Goal: Task Accomplishment & Management: Use online tool/utility

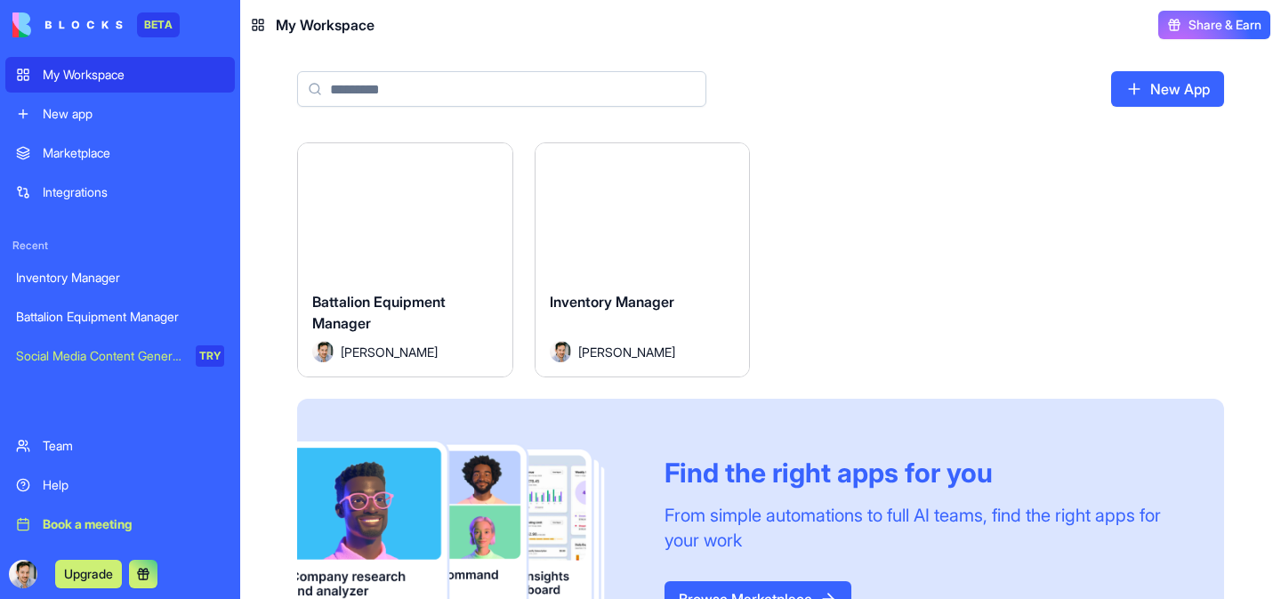
click at [446, 84] on input at bounding box center [501, 89] width 409 height 36
paste input "**********"
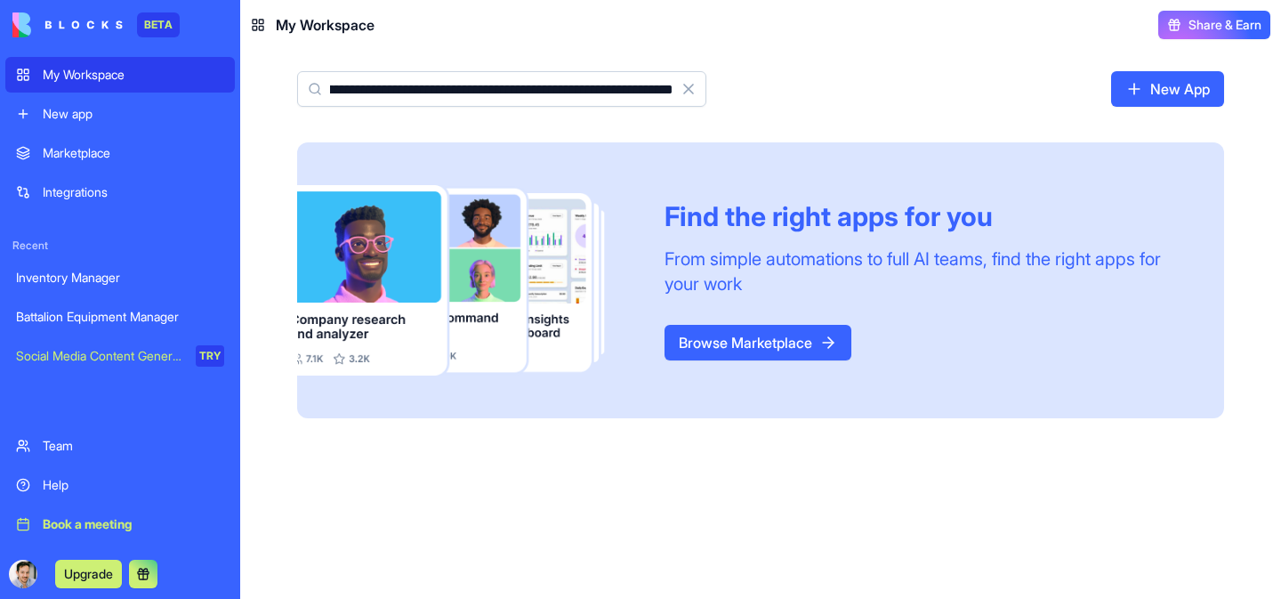
type input "**********"
click at [109, 95] on div "My Workspace New app" at bounding box center [119, 94] width 229 height 75
click at [107, 105] on div "New app" at bounding box center [133, 114] width 181 height 18
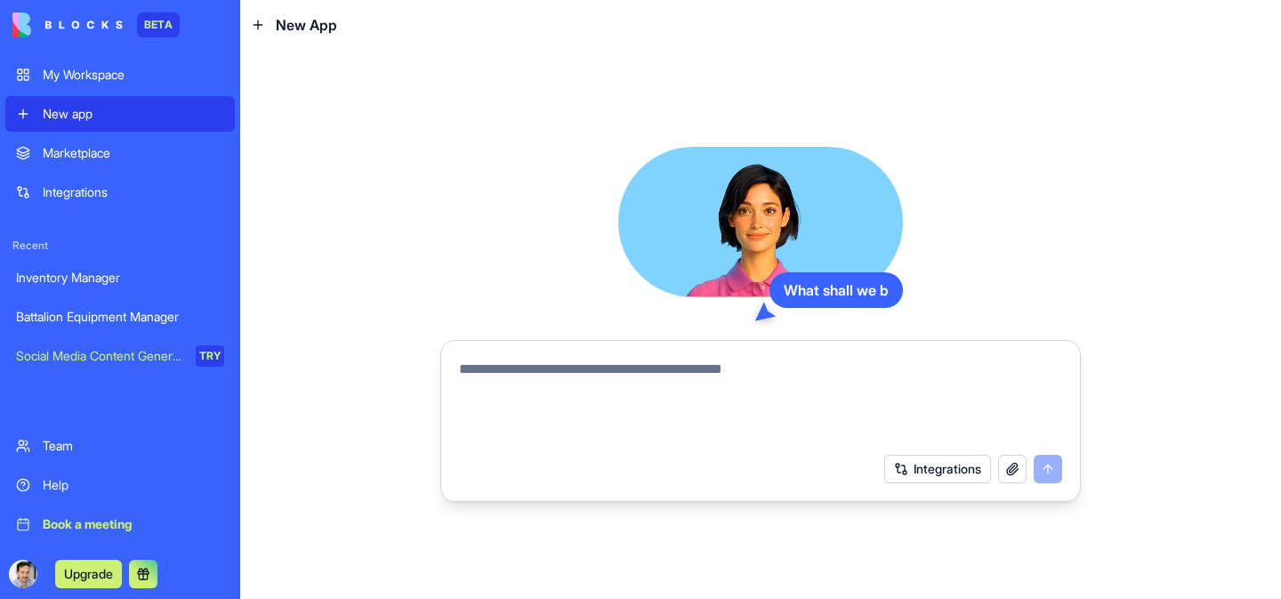
click at [548, 372] on textarea at bounding box center [760, 400] width 603 height 85
paste textarea "**********"
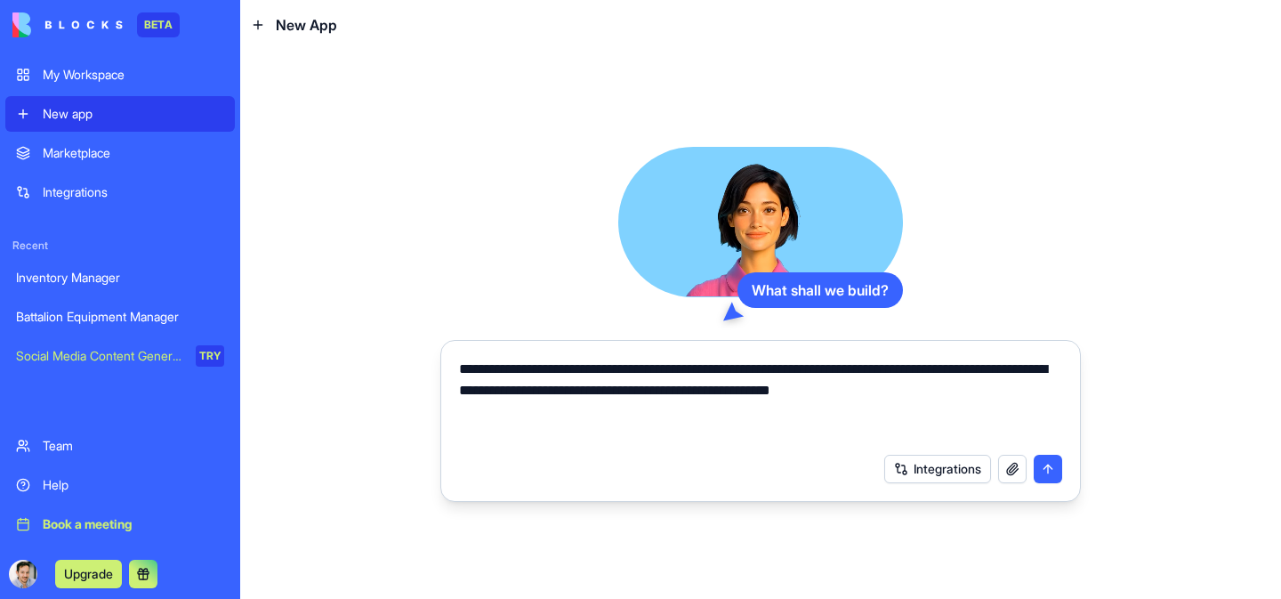
type textarea "**********"
click at [1043, 468] on button "submit" at bounding box center [1047, 468] width 28 height 28
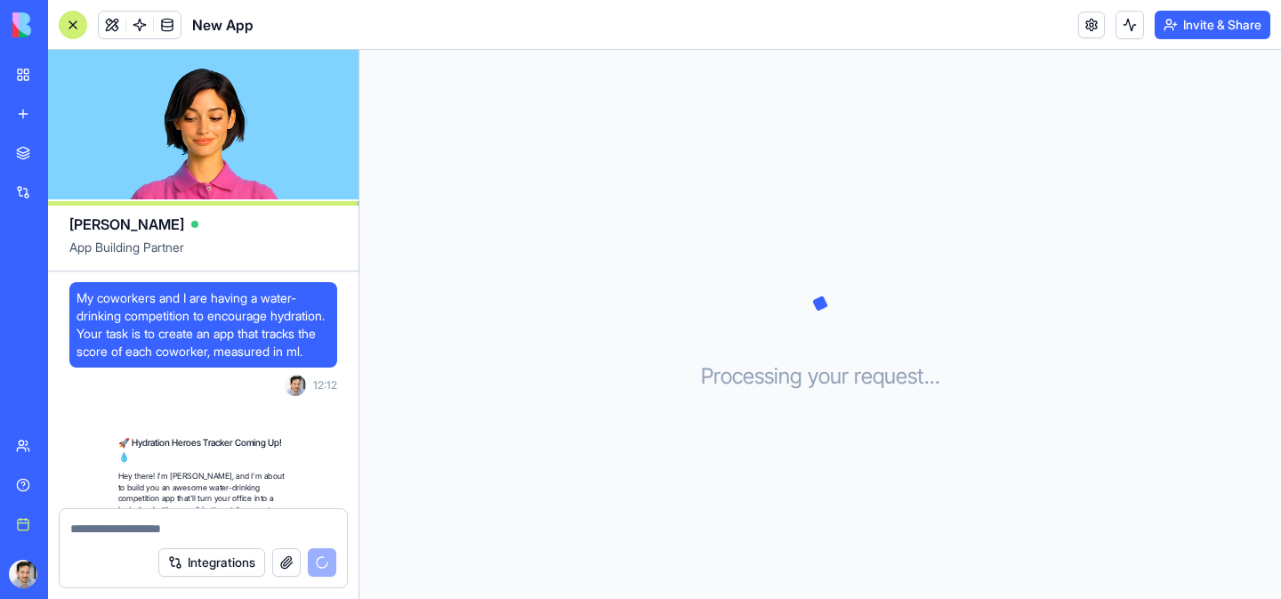
scroll to position [141, 0]
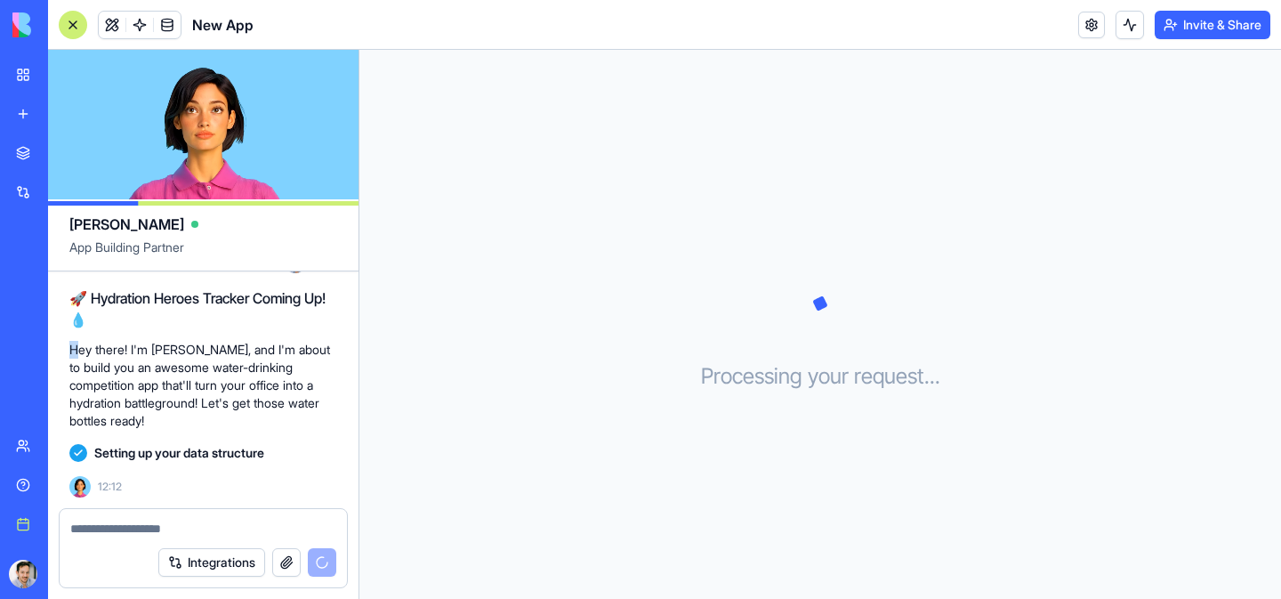
drag, startPoint x: 70, startPoint y: 349, endPoint x: 82, endPoint y: 357, distance: 14.1
click at [82, 357] on p "Hey there! I'm [PERSON_NAME], and I'm about to build you an awesome water-drink…" at bounding box center [203, 385] width 268 height 89
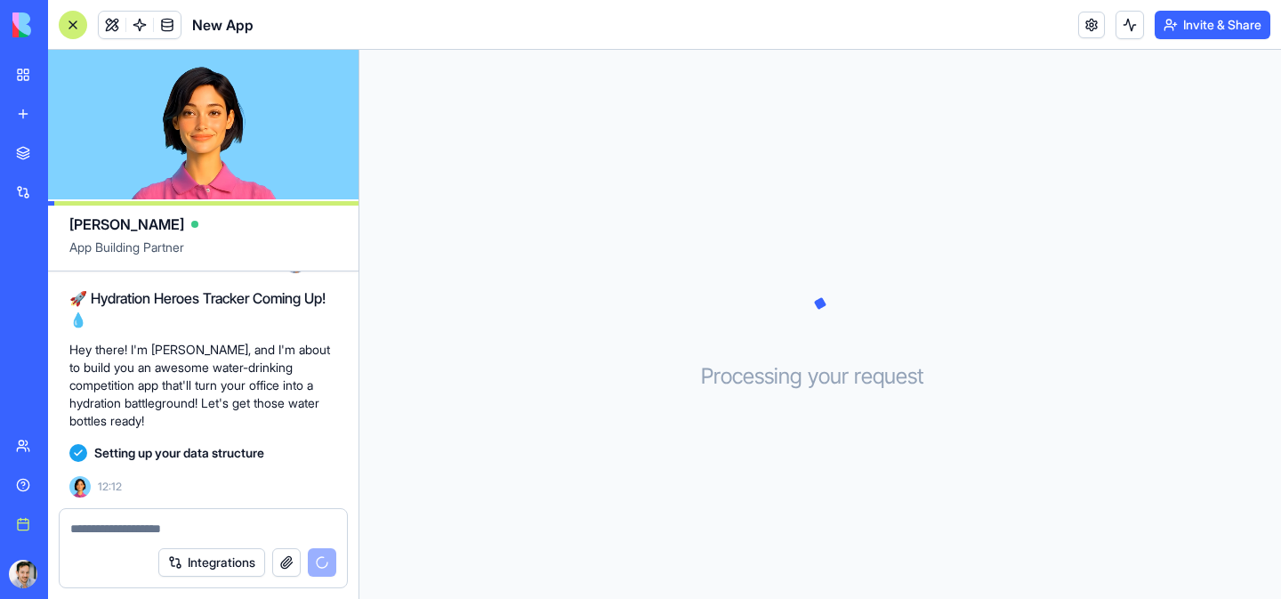
click at [83, 357] on p "Hey there! I'm [PERSON_NAME], and I'm about to build you an awesome water-drink…" at bounding box center [203, 385] width 268 height 89
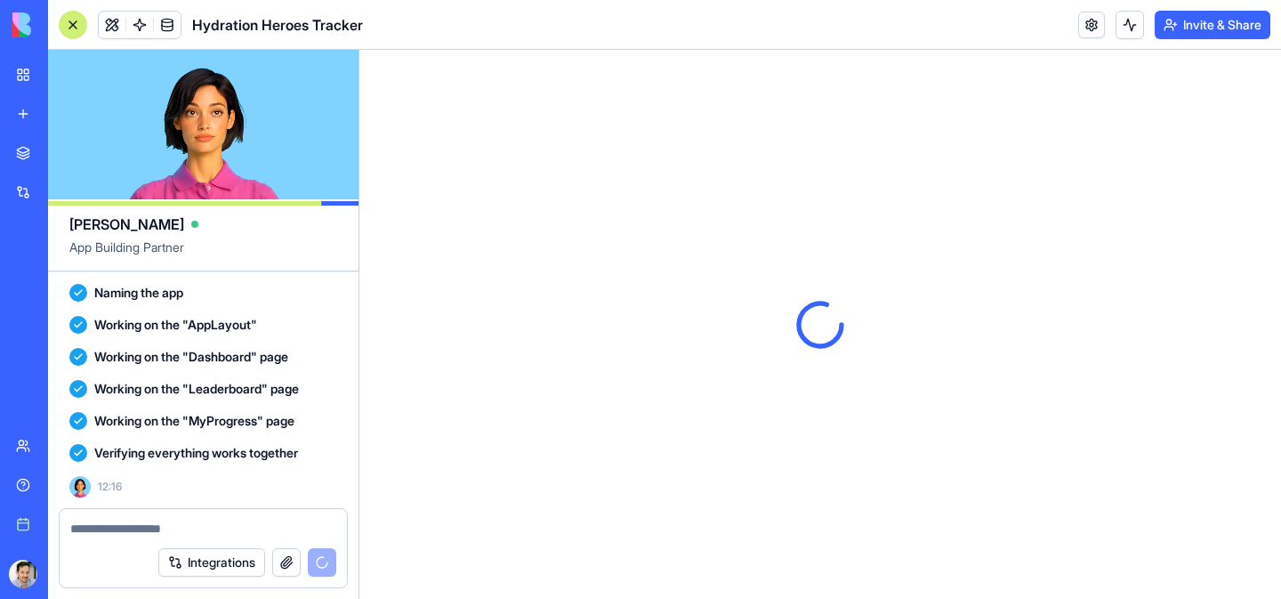
scroll to position [514, 0]
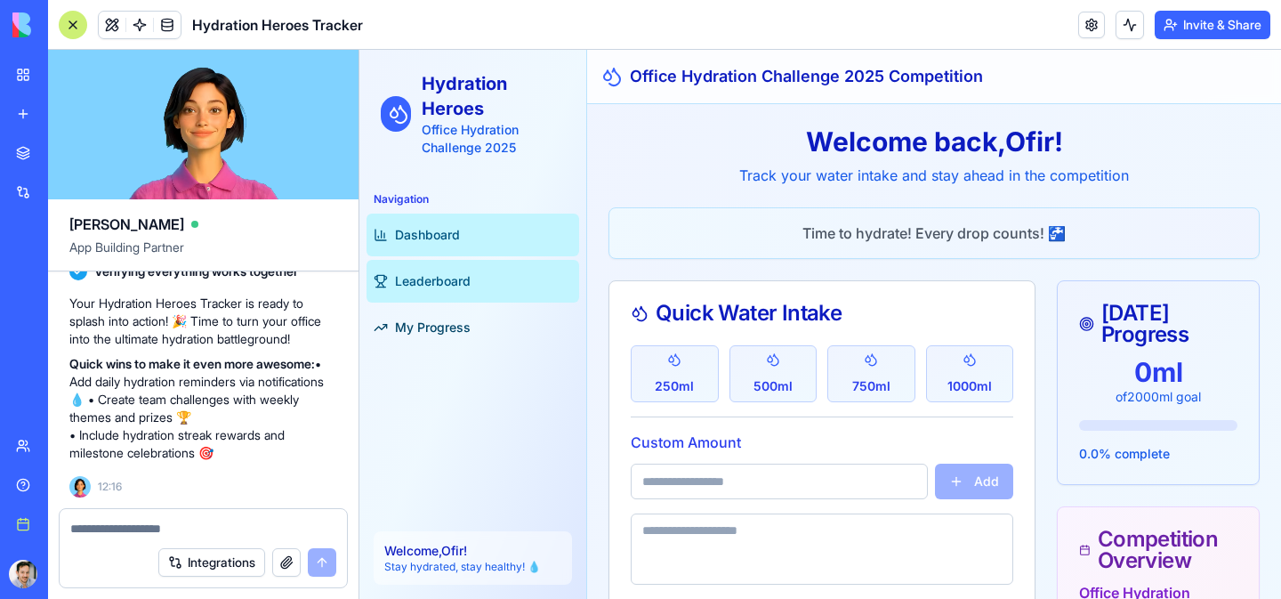
click at [470, 264] on link "Leaderboard" at bounding box center [472, 281] width 213 height 43
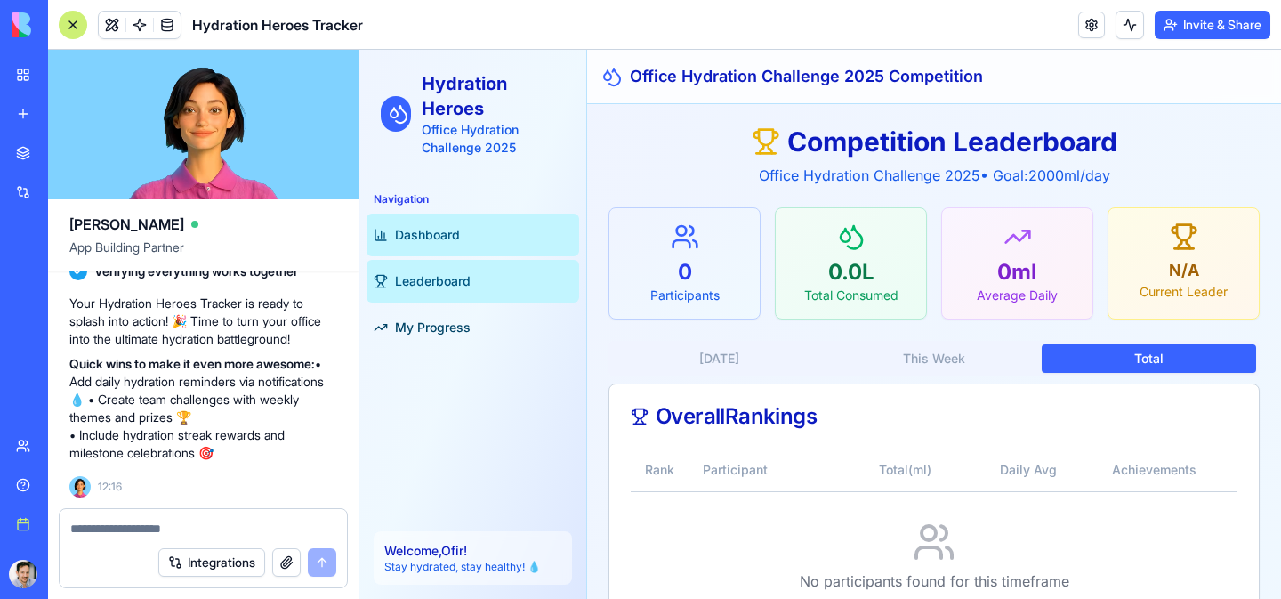
click at [470, 234] on link "Dashboard" at bounding box center [472, 234] width 213 height 43
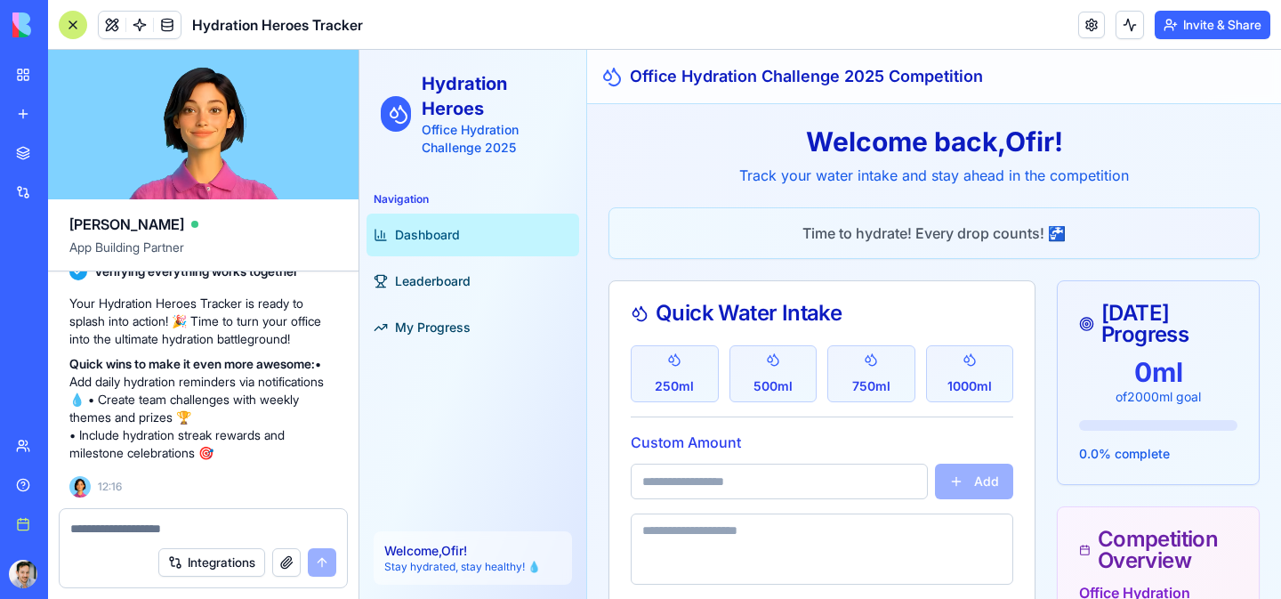
click at [204, 519] on div at bounding box center [203, 523] width 287 height 28
click at [157, 517] on div at bounding box center [203, 523] width 287 height 28
click at [148, 527] on textarea at bounding box center [203, 528] width 266 height 18
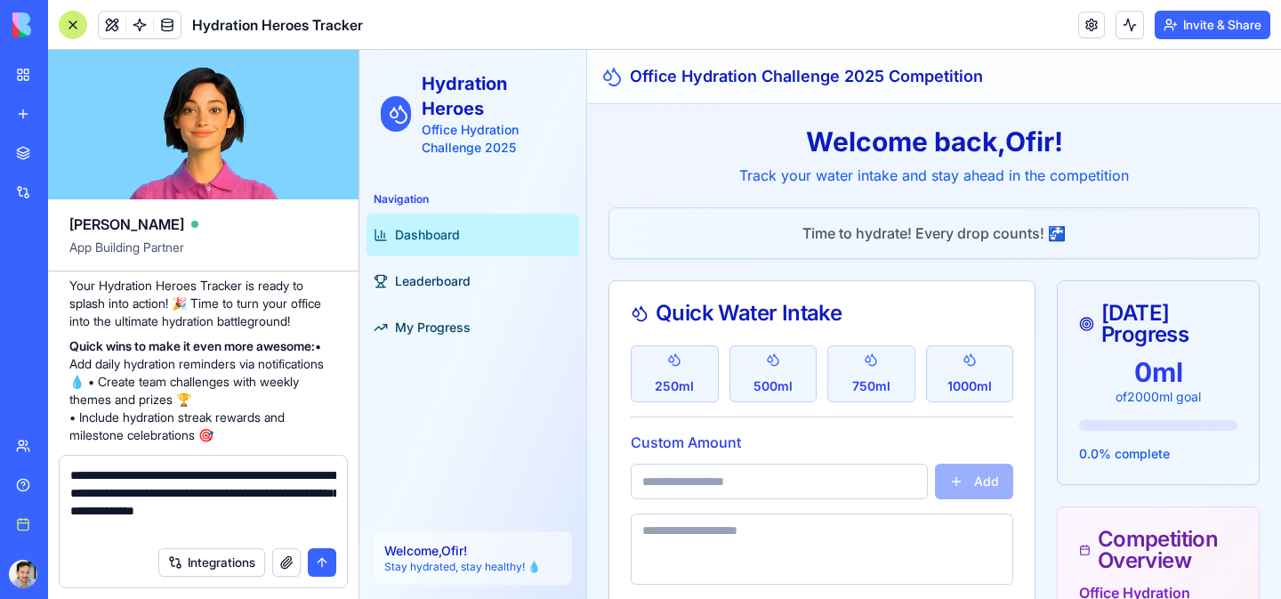
type textarea "**********"
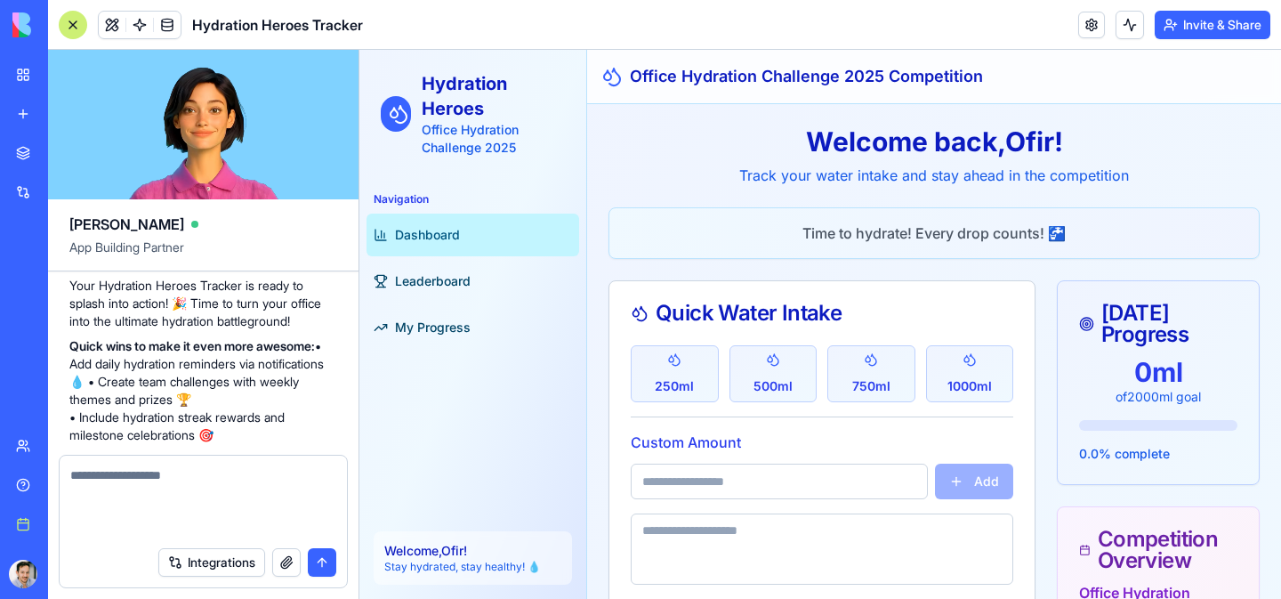
scroll to position [635, 0]
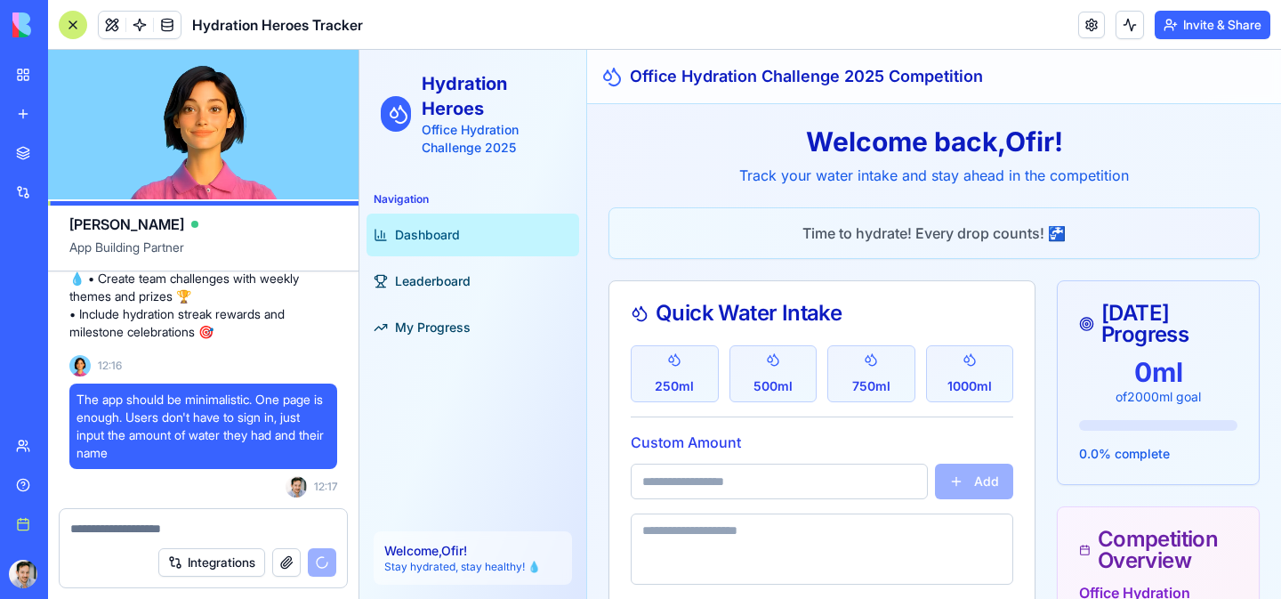
click at [346, 414] on div "My coworkers and I are having a water-drinking competition to encourage hydrati…" at bounding box center [203, 81] width 310 height 854
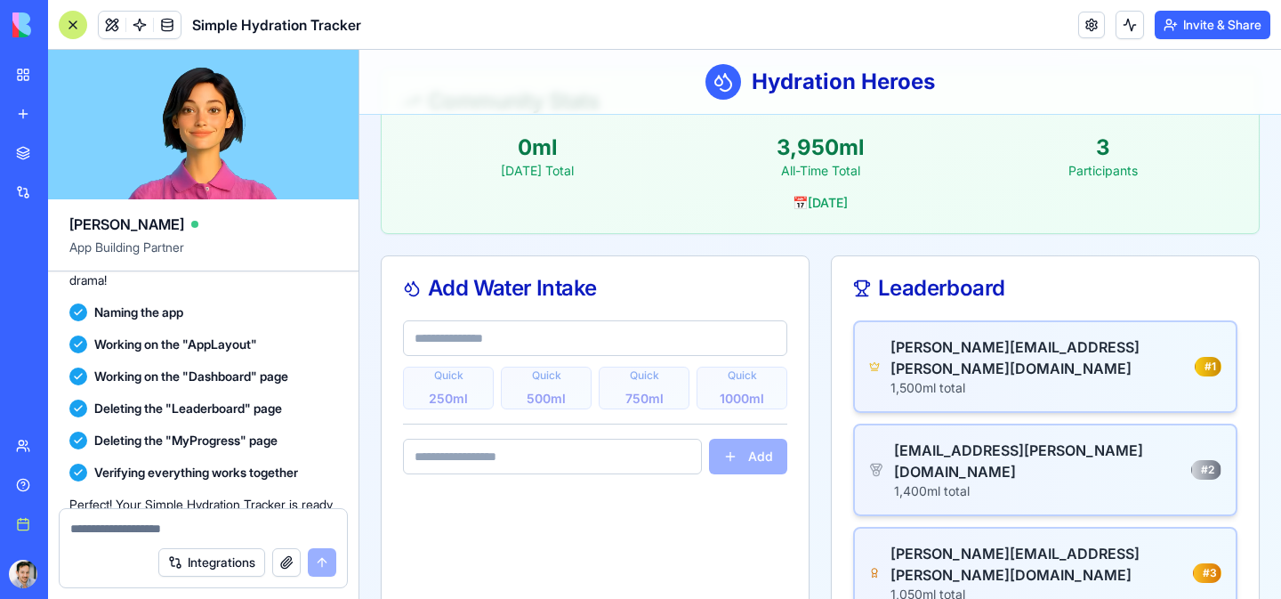
scroll to position [1190, 0]
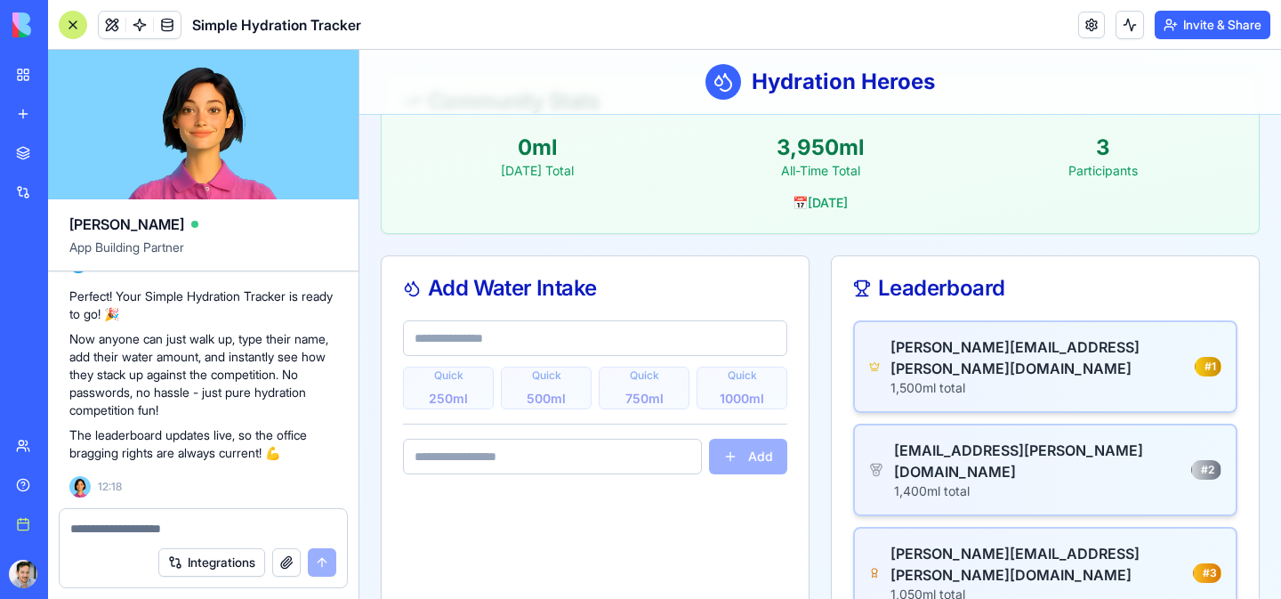
click at [460, 516] on div "Add Water Intake Quick 250 ml Quick 500 ml Quick 750 ml Quick 1000 ml Add" at bounding box center [595, 448] width 429 height 386
click at [948, 298] on div "Leaderboard" at bounding box center [1045, 287] width 384 height 21
click at [607, 319] on div "Add Water Intake" at bounding box center [595, 288] width 427 height 64
click at [596, 333] on input "text" at bounding box center [595, 338] width 384 height 36
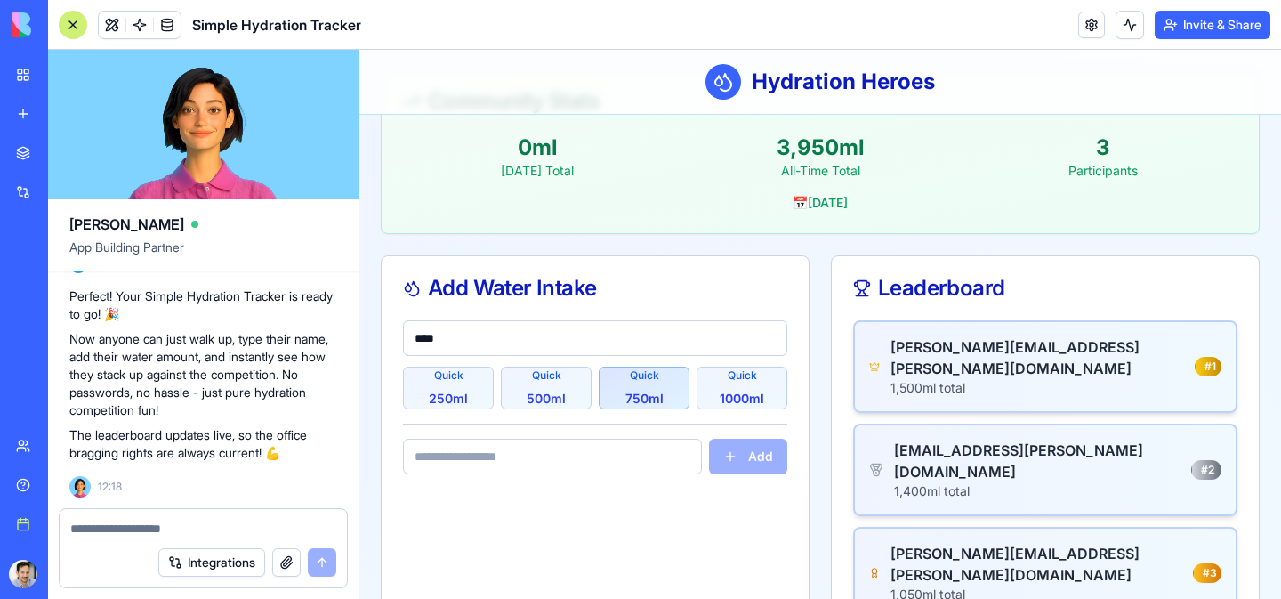
type input "****"
click at [634, 403] on span "750 ml" at bounding box center [644, 399] width 38 height 18
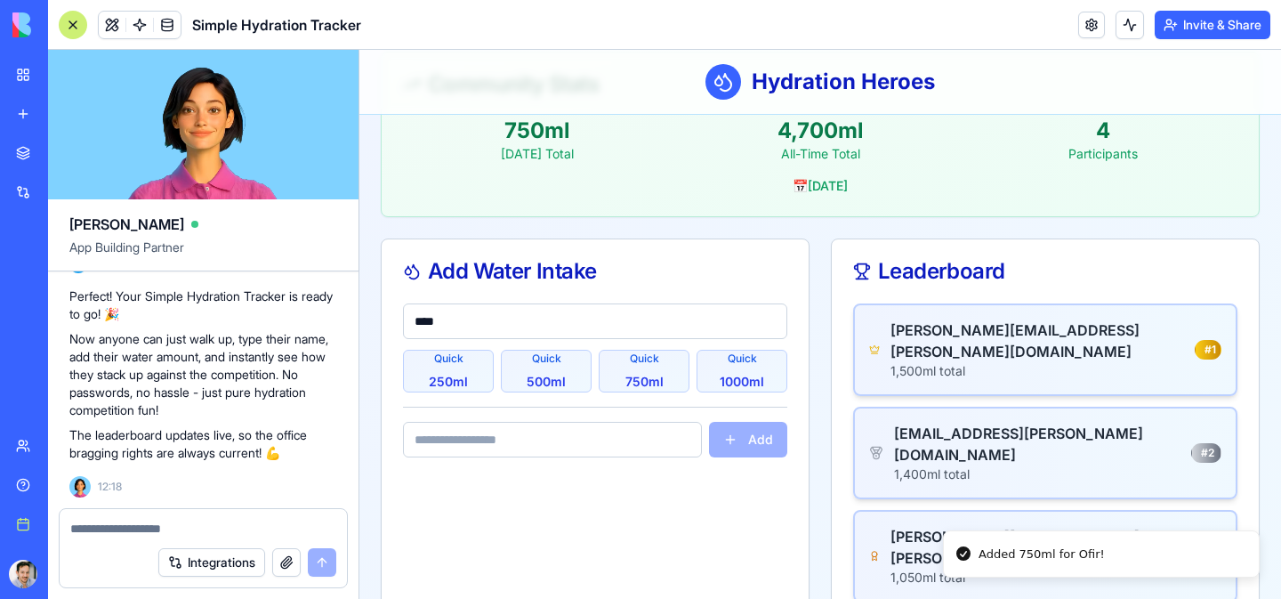
scroll to position [238, 0]
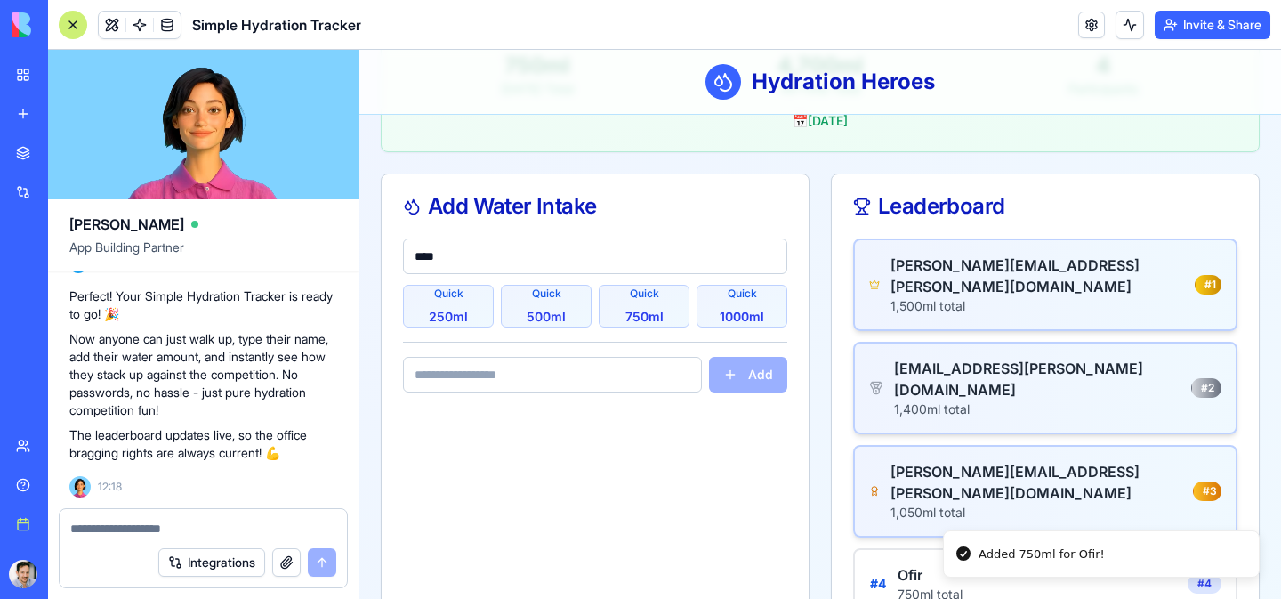
click at [959, 503] on div "1,050 ml total" at bounding box center [1041, 512] width 302 height 18
click at [921, 358] on div "[EMAIL_ADDRESS][PERSON_NAME][DOMAIN_NAME]" at bounding box center [1042, 379] width 297 height 43
click at [921, 302] on div "[PERSON_NAME][EMAIL_ADDRESS][PERSON_NAME][DOMAIN_NAME] 1,500 ml total # 1" at bounding box center [1045, 284] width 384 height 92
click at [921, 445] on div "[PERSON_NAME][EMAIL_ADDRESS][PERSON_NAME][DOMAIN_NAME] 1,050 ml total # 3" at bounding box center [1045, 491] width 384 height 92
click at [939, 241] on div "[PERSON_NAME][EMAIL_ADDRESS][PERSON_NAME][DOMAIN_NAME] 1,500 ml total # 1" at bounding box center [1045, 284] width 384 height 92
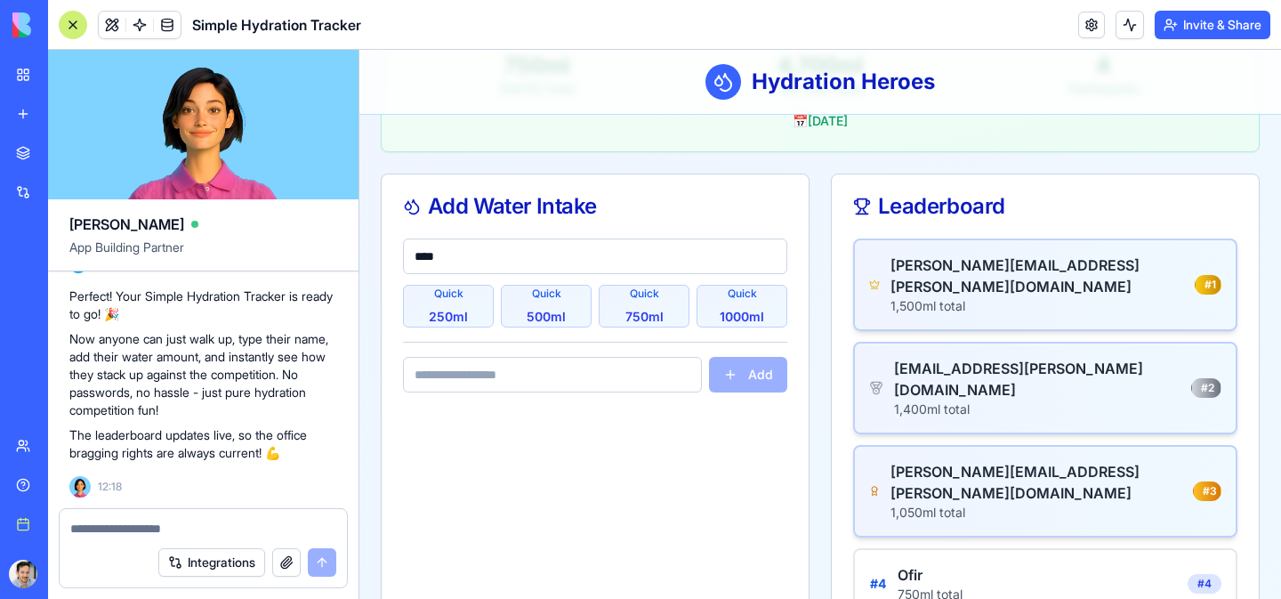
click at [587, 466] on div "Add Water Intake **** Quick 250 ml Quick 500 ml Quick 750 ml Quick 1000 ml Add" at bounding box center [595, 407] width 429 height 468
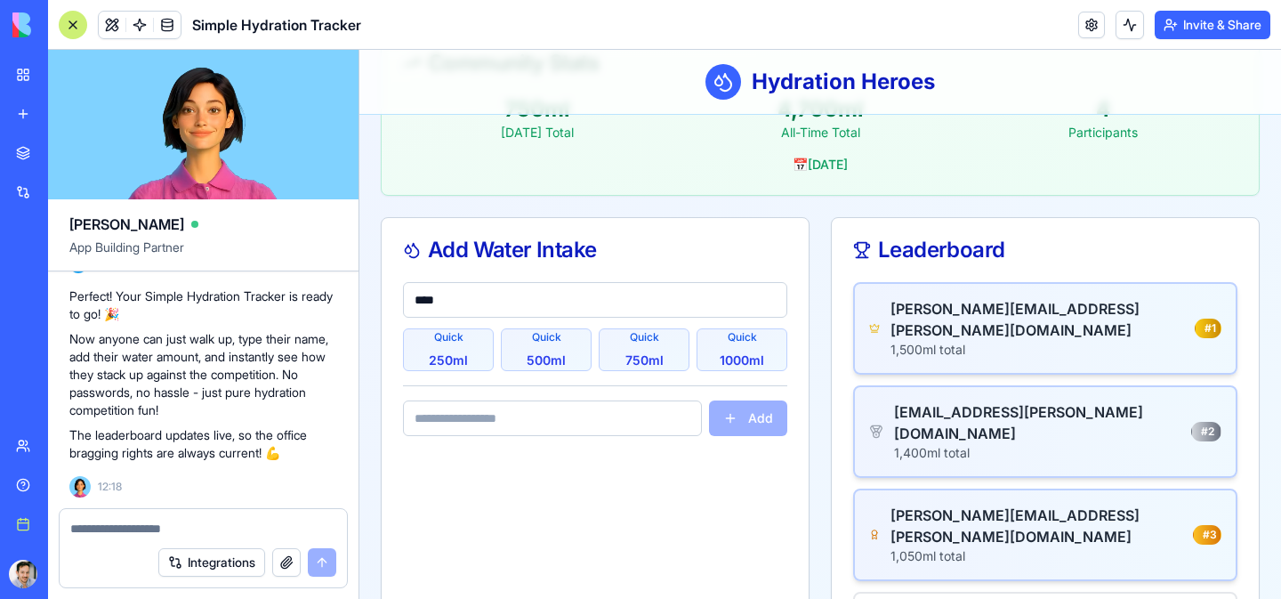
scroll to position [215, 0]
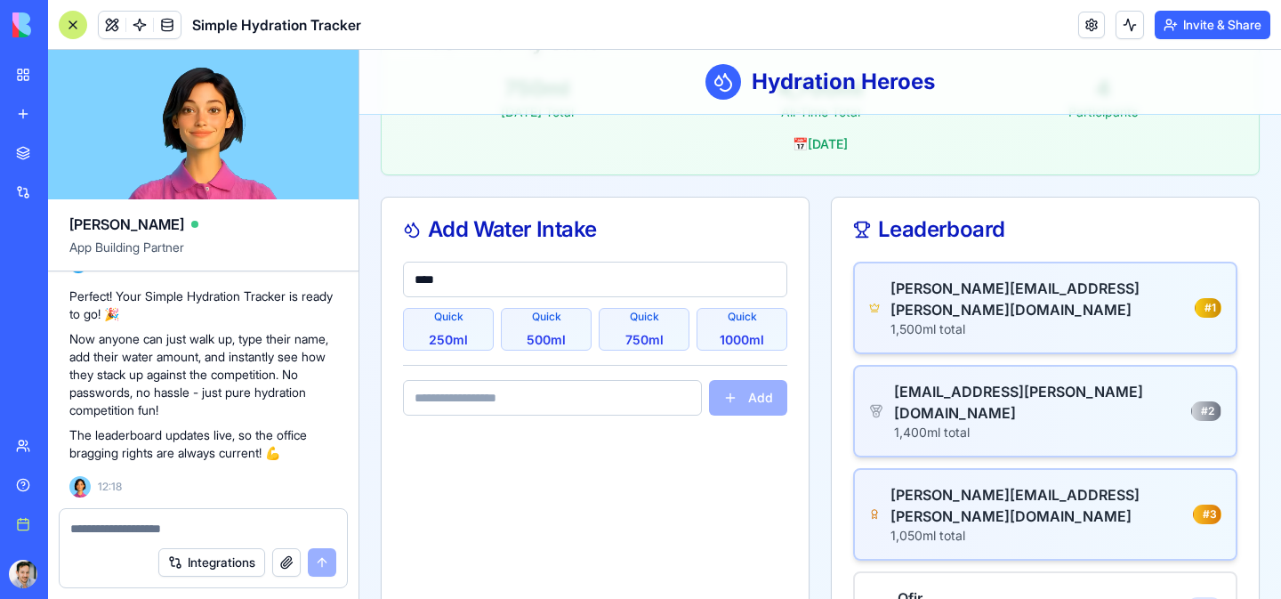
click at [516, 273] on input "****" at bounding box center [595, 279] width 384 height 36
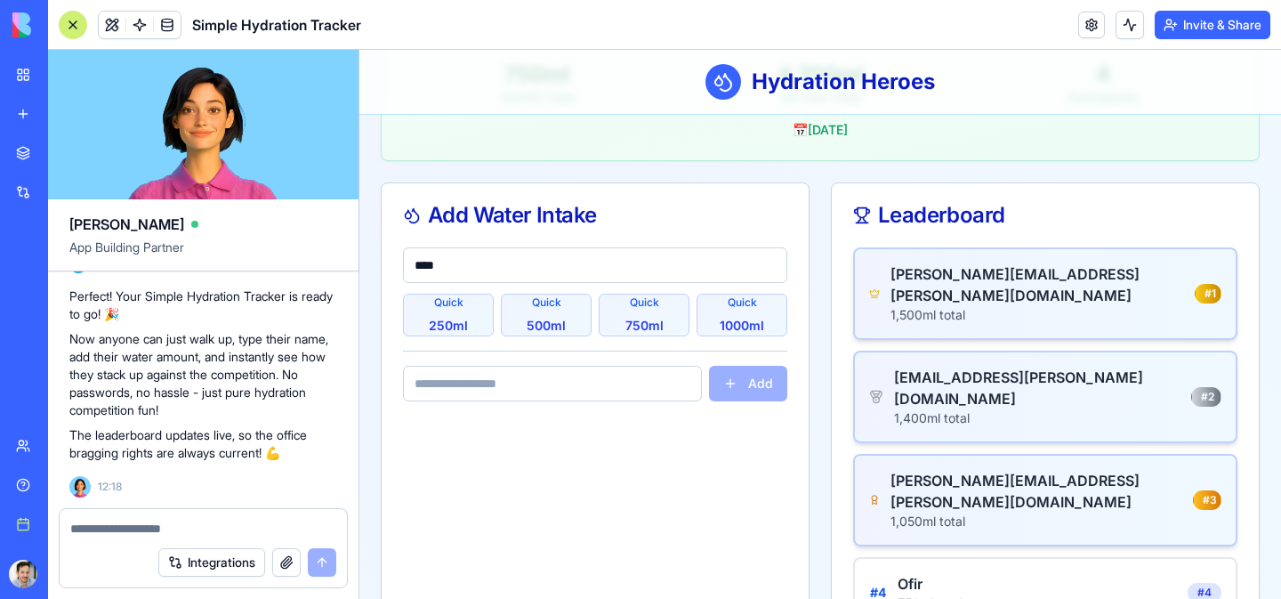
scroll to position [228, 0]
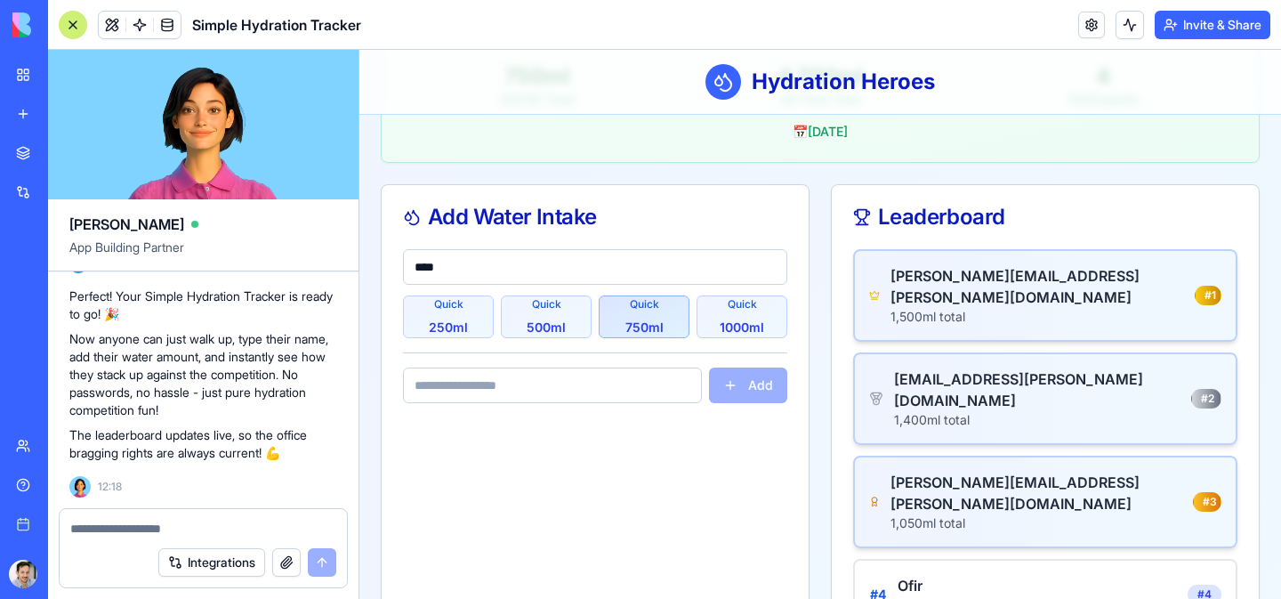
click at [625, 314] on button "Quick 750 ml" at bounding box center [644, 316] width 91 height 43
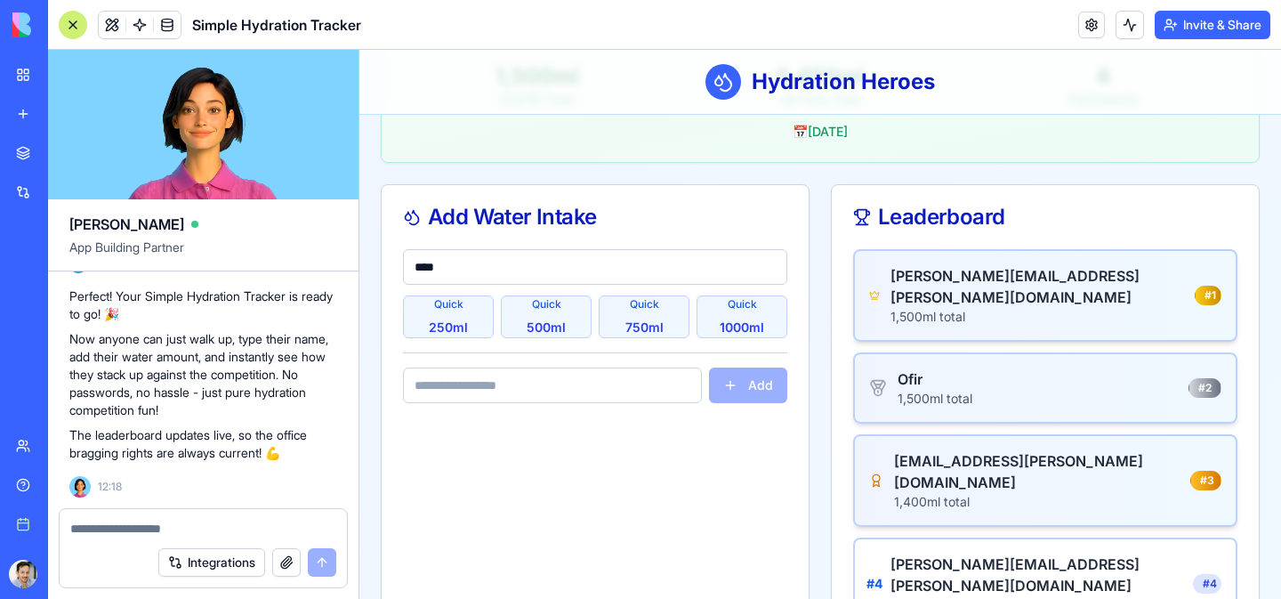
click at [1006, 596] on div "1,050 ml total" at bounding box center [1041, 605] width 302 height 18
click at [1181, 537] on div "# 4 [PERSON_NAME][EMAIL_ADDRESS][PERSON_NAME][DOMAIN_NAME] 1,050 ml total # 4" at bounding box center [1045, 583] width 384 height 92
click at [1213, 352] on div "Ofir 1,500 ml total # 2" at bounding box center [1045, 387] width 384 height 71
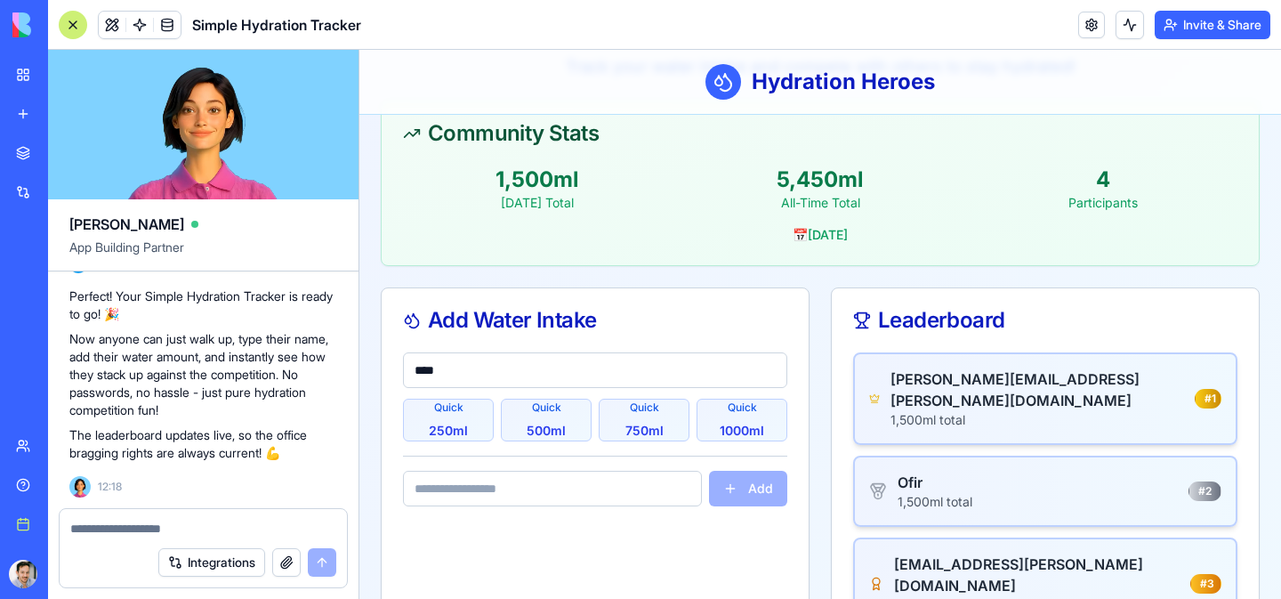
scroll to position [0, 0]
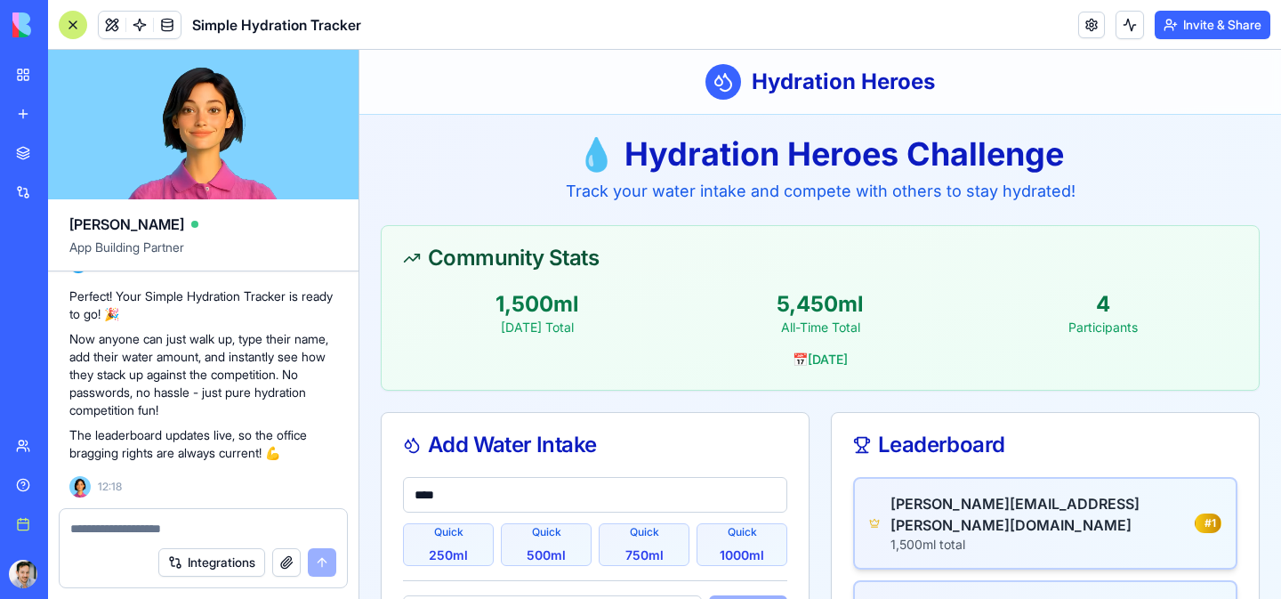
click at [1218, 29] on button "Invite & Share" at bounding box center [1212, 25] width 116 height 28
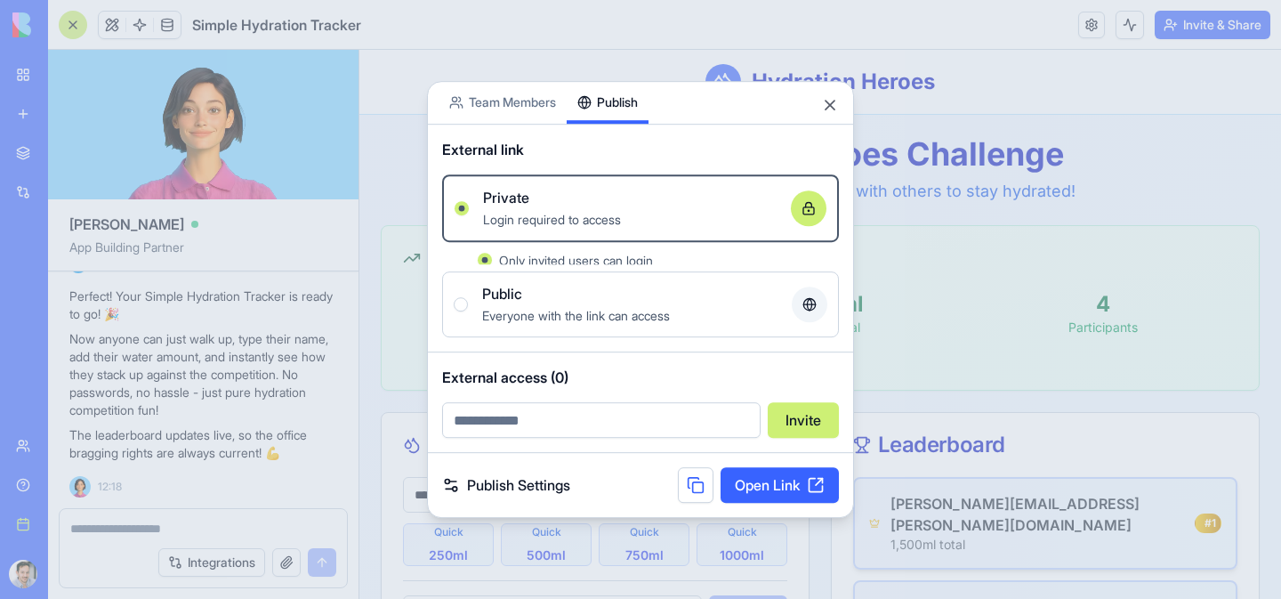
click at [621, 145] on div "Share App Team Members Publish External link Private Login required to access O…" at bounding box center [640, 300] width 427 height 438
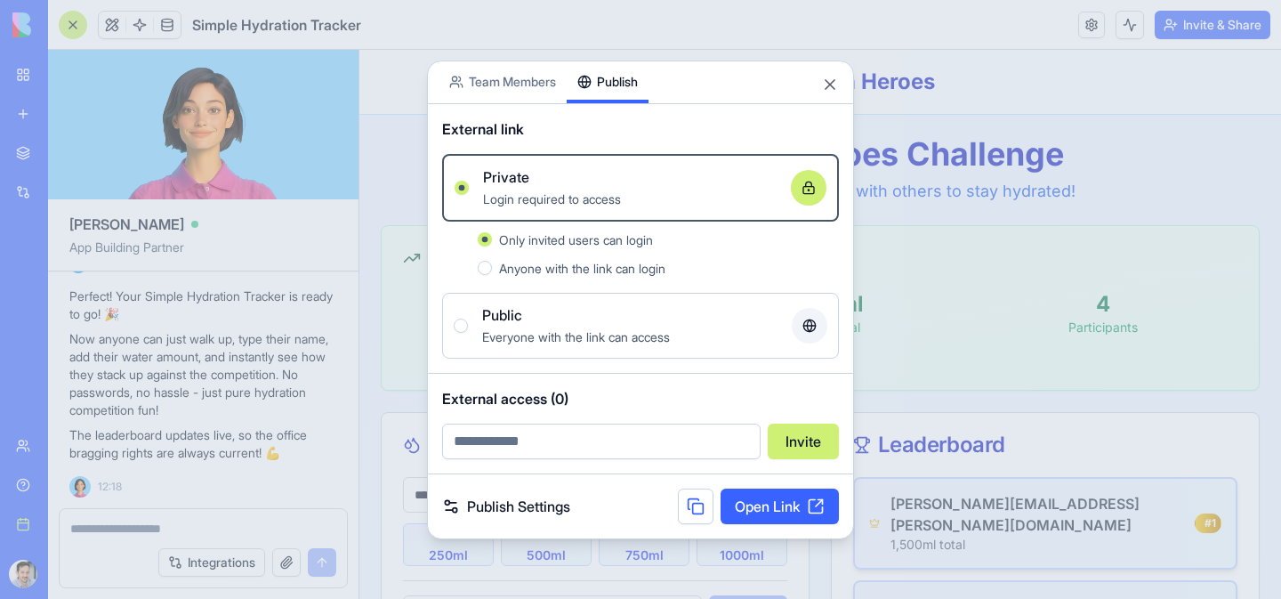
click at [623, 84] on button "Publish" at bounding box center [608, 82] width 82 height 42
click at [507, 265] on span "Anyone with the link can login" at bounding box center [582, 268] width 166 height 15
click at [492, 265] on button "Anyone with the link can login" at bounding box center [485, 268] width 14 height 14
click at [485, 322] on span "Public" at bounding box center [502, 314] width 40 height 21
click at [468, 322] on button "Public Everyone with the link can access" at bounding box center [461, 325] width 14 height 14
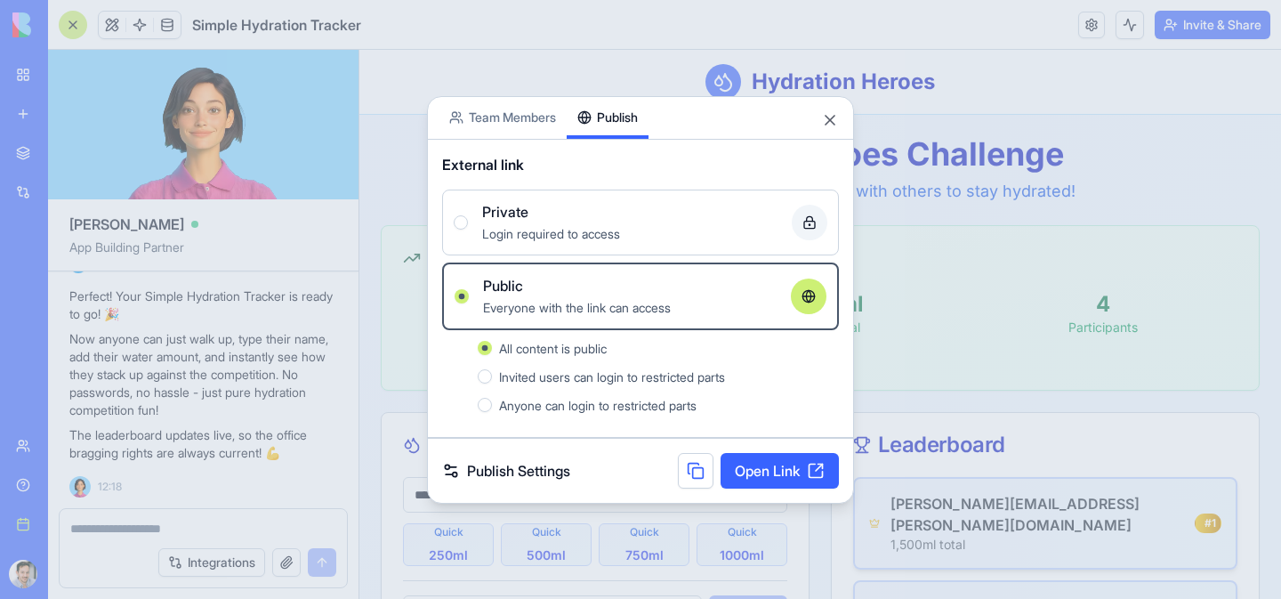
click at [739, 464] on link "Open Link" at bounding box center [779, 471] width 118 height 36
click at [824, 121] on button "Close" at bounding box center [830, 120] width 18 height 18
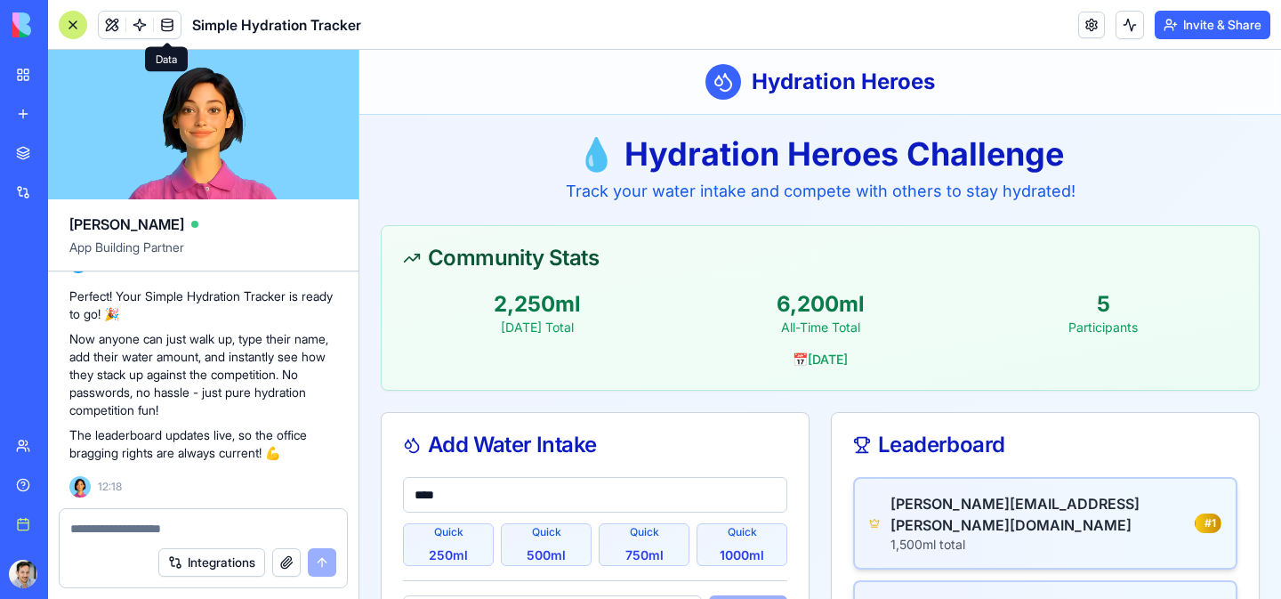
click at [170, 26] on span at bounding box center [167, 25] width 50 height 50
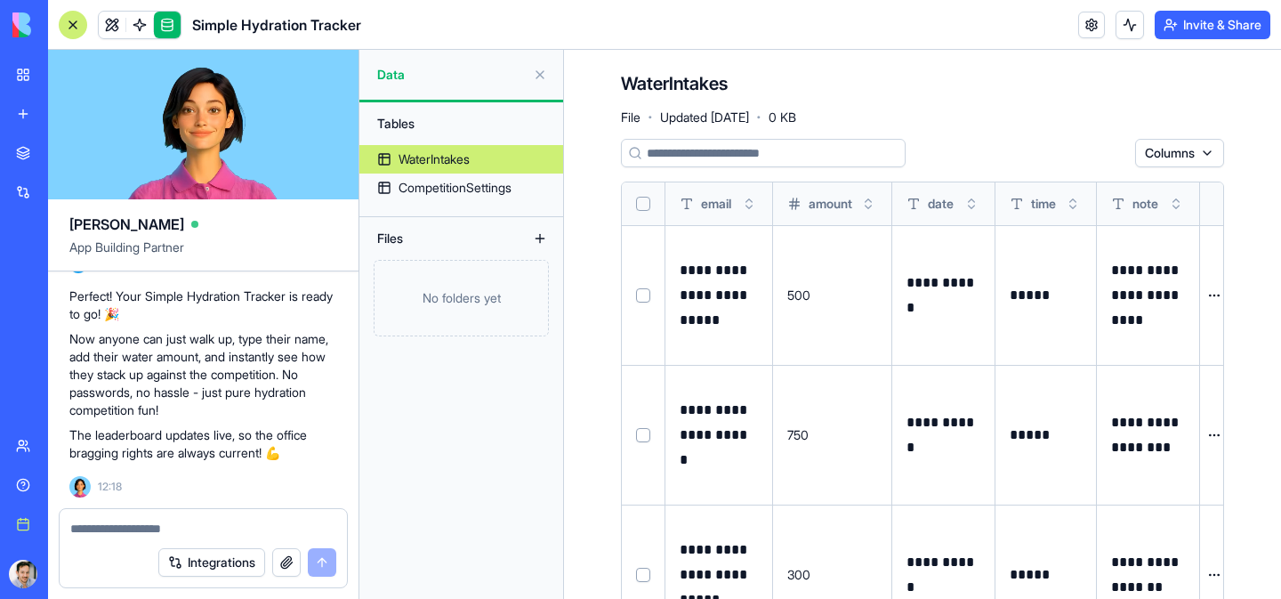
click at [647, 295] on button "Select row" at bounding box center [643, 295] width 14 height 14
click at [643, 432] on button "Select row" at bounding box center [643, 435] width 14 height 14
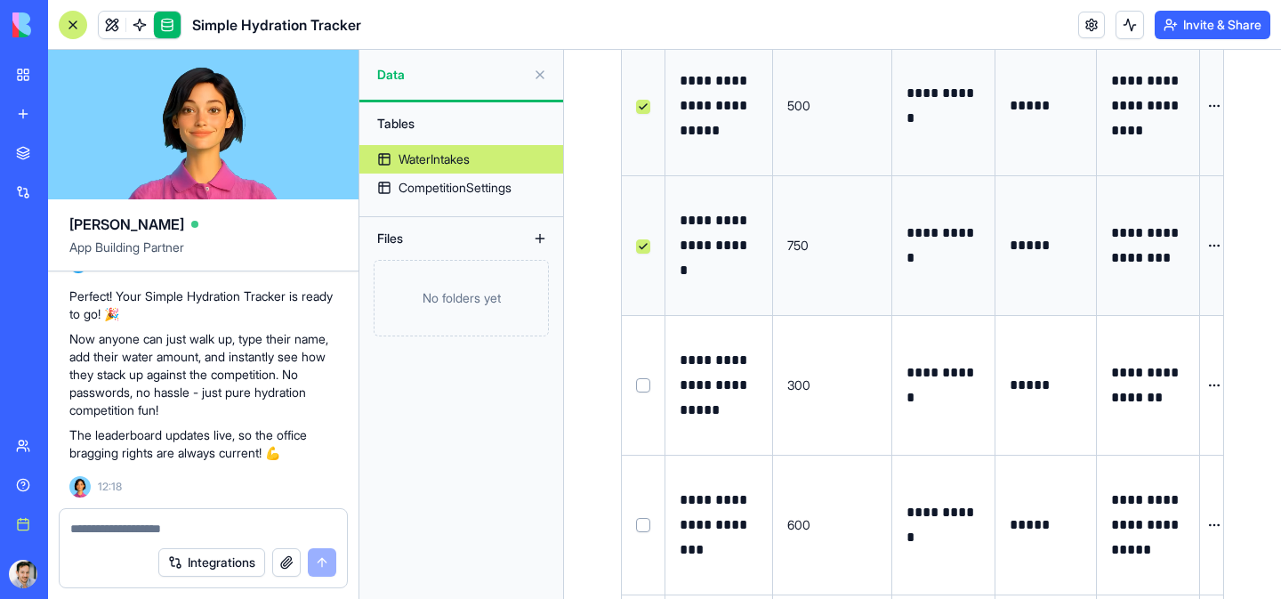
scroll to position [235, 0]
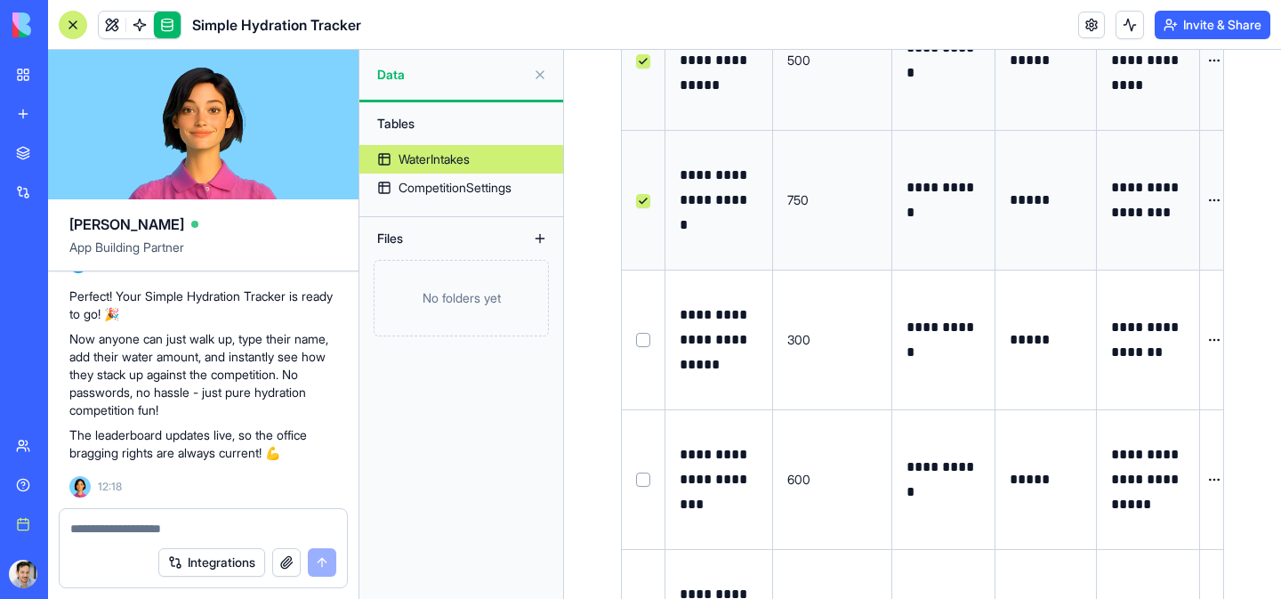
click at [641, 341] on button "Select row" at bounding box center [643, 340] width 14 height 14
click at [640, 470] on td at bounding box center [644, 479] width 44 height 140
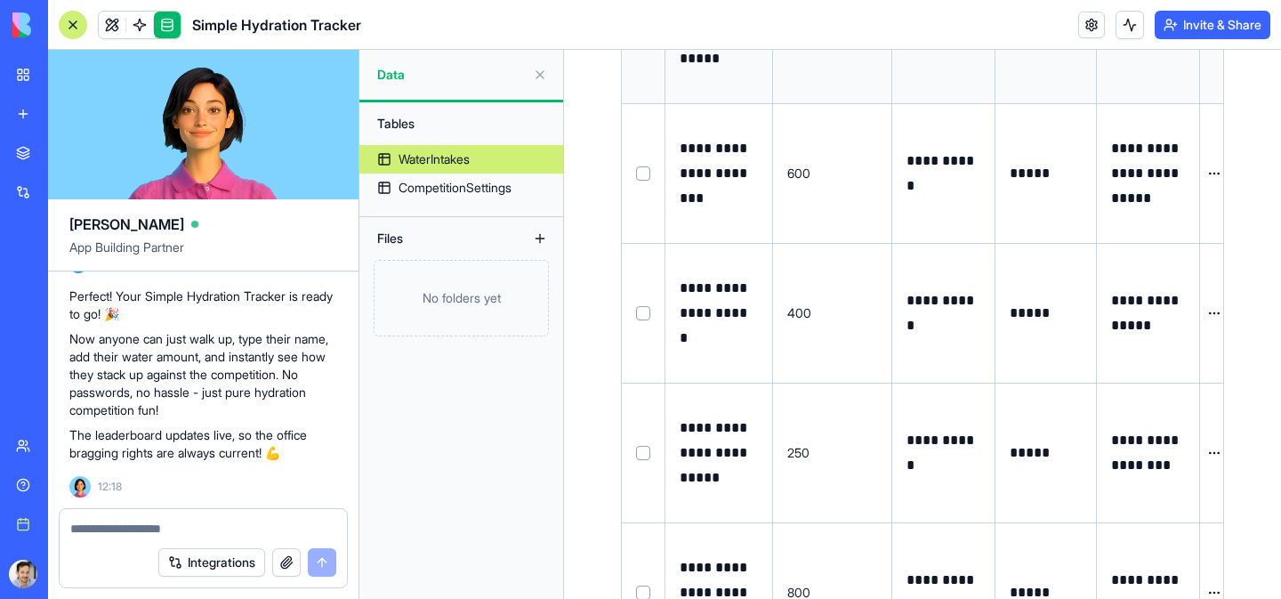
scroll to position [547, 0]
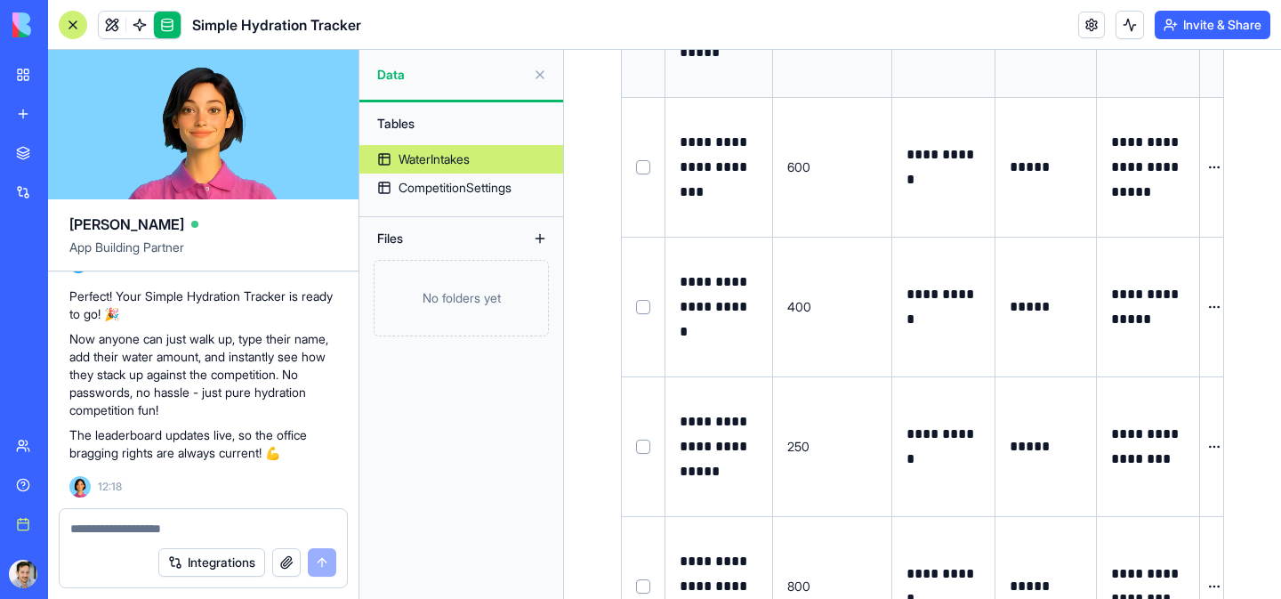
click at [641, 169] on button "Select row" at bounding box center [643, 167] width 14 height 14
click at [641, 301] on button "Select row" at bounding box center [643, 307] width 14 height 14
click at [643, 455] on td at bounding box center [644, 446] width 44 height 140
click at [643, 588] on button "Select row" at bounding box center [643, 586] width 14 height 14
click at [640, 444] on button "Select row" at bounding box center [643, 446] width 14 height 14
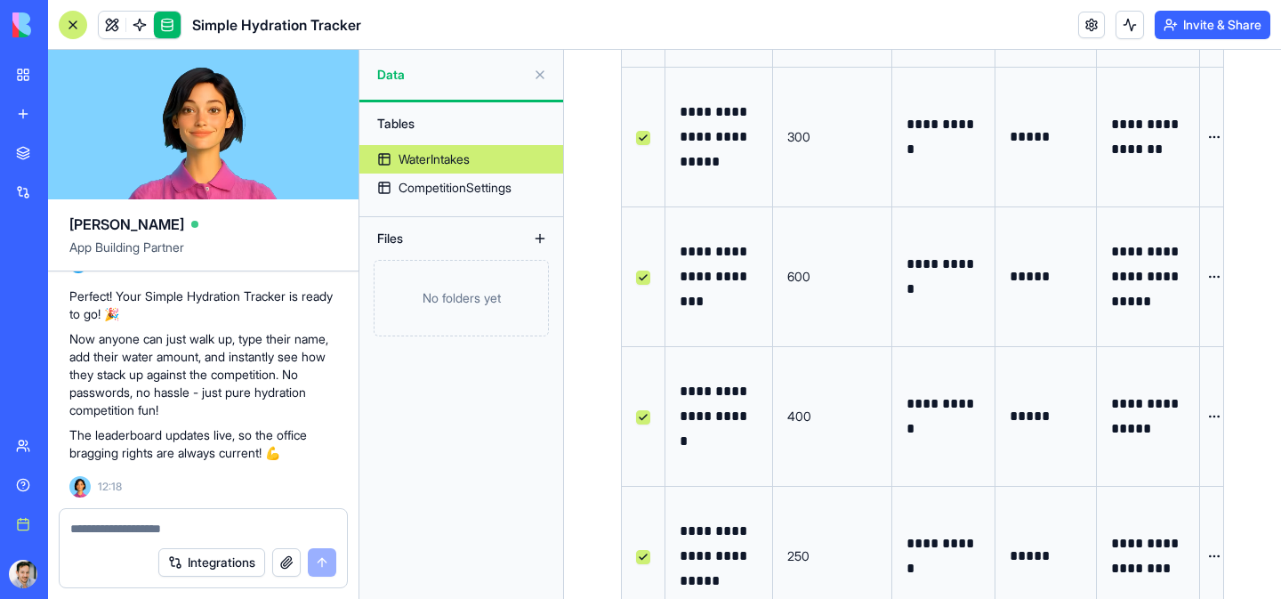
scroll to position [0, 0]
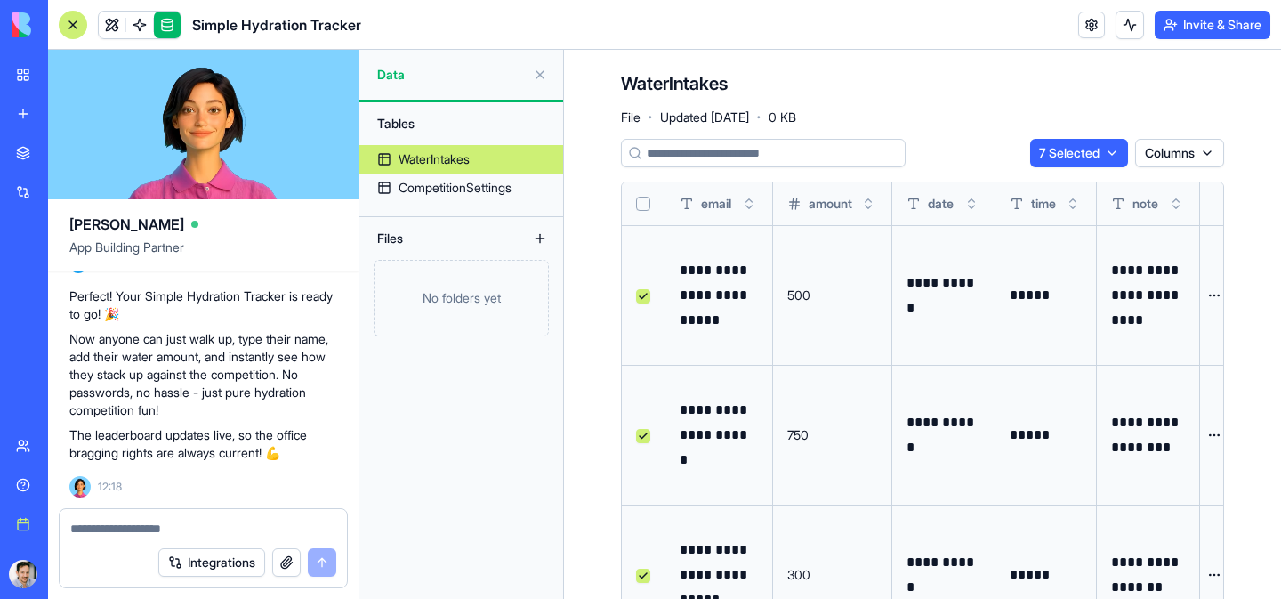
click at [644, 202] on button "Select all" at bounding box center [643, 204] width 14 height 14
click at [1075, 148] on html "BETA My Workspace New app Marketplace Integrations Recent Inventory Manager Bat…" at bounding box center [640, 299] width 1281 height 599
click at [1061, 184] on div "Delete" at bounding box center [1068, 189] width 105 height 28
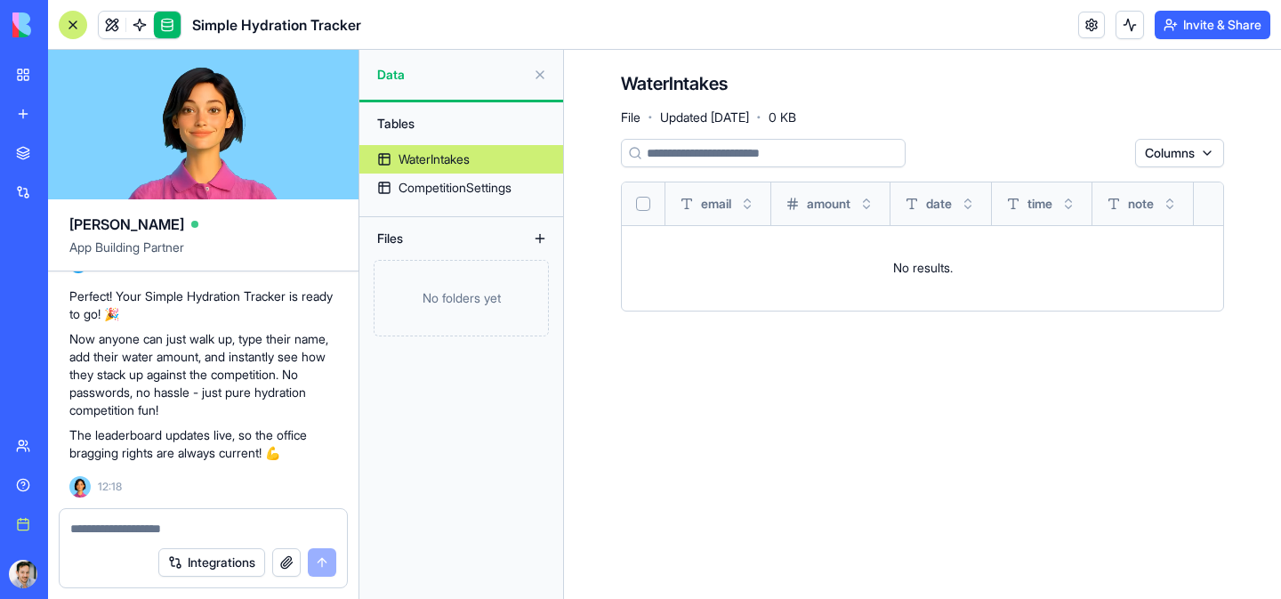
click at [953, 121] on div "WaterIntakes File · Updated [DATE] · 0 KB" at bounding box center [922, 97] width 603 height 53
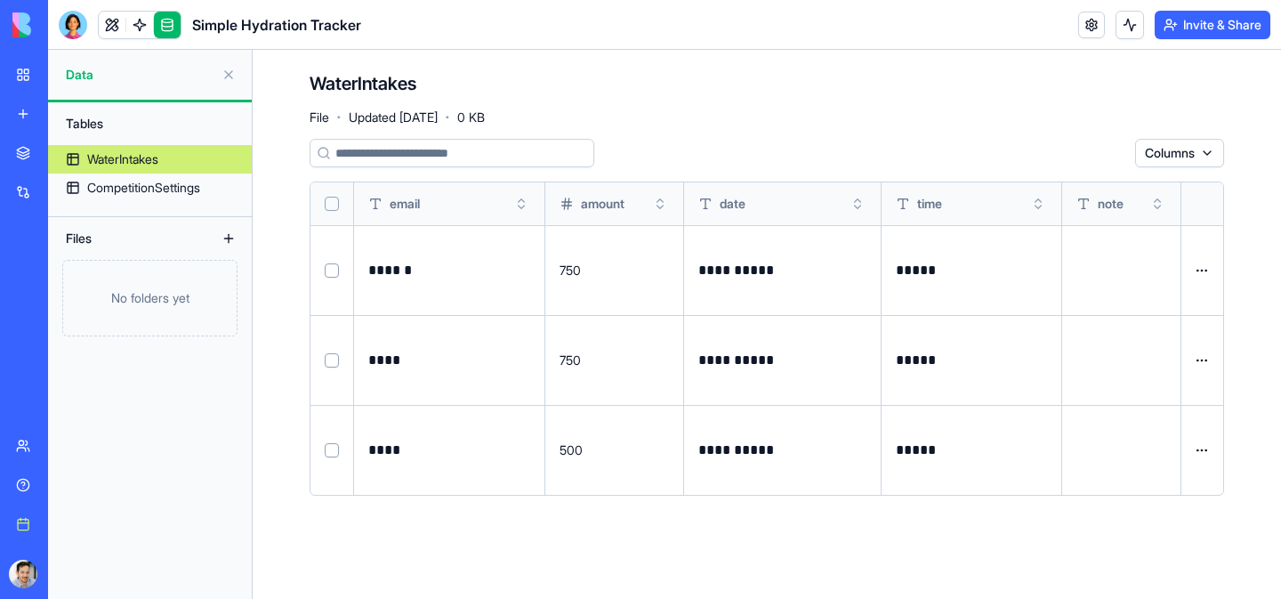
click at [326, 460] on td at bounding box center [332, 450] width 44 height 90
click at [331, 453] on button "Select row" at bounding box center [332, 450] width 14 height 14
click at [1103, 157] on html "**********" at bounding box center [640, 299] width 1281 height 599
click at [1087, 191] on div "Delete" at bounding box center [1068, 189] width 105 height 28
click at [904, 95] on div "WaterIntakes File · Updated [DATE] · 0 KB" at bounding box center [767, 97] width 914 height 53
